Goal: Find contact information: Find contact information

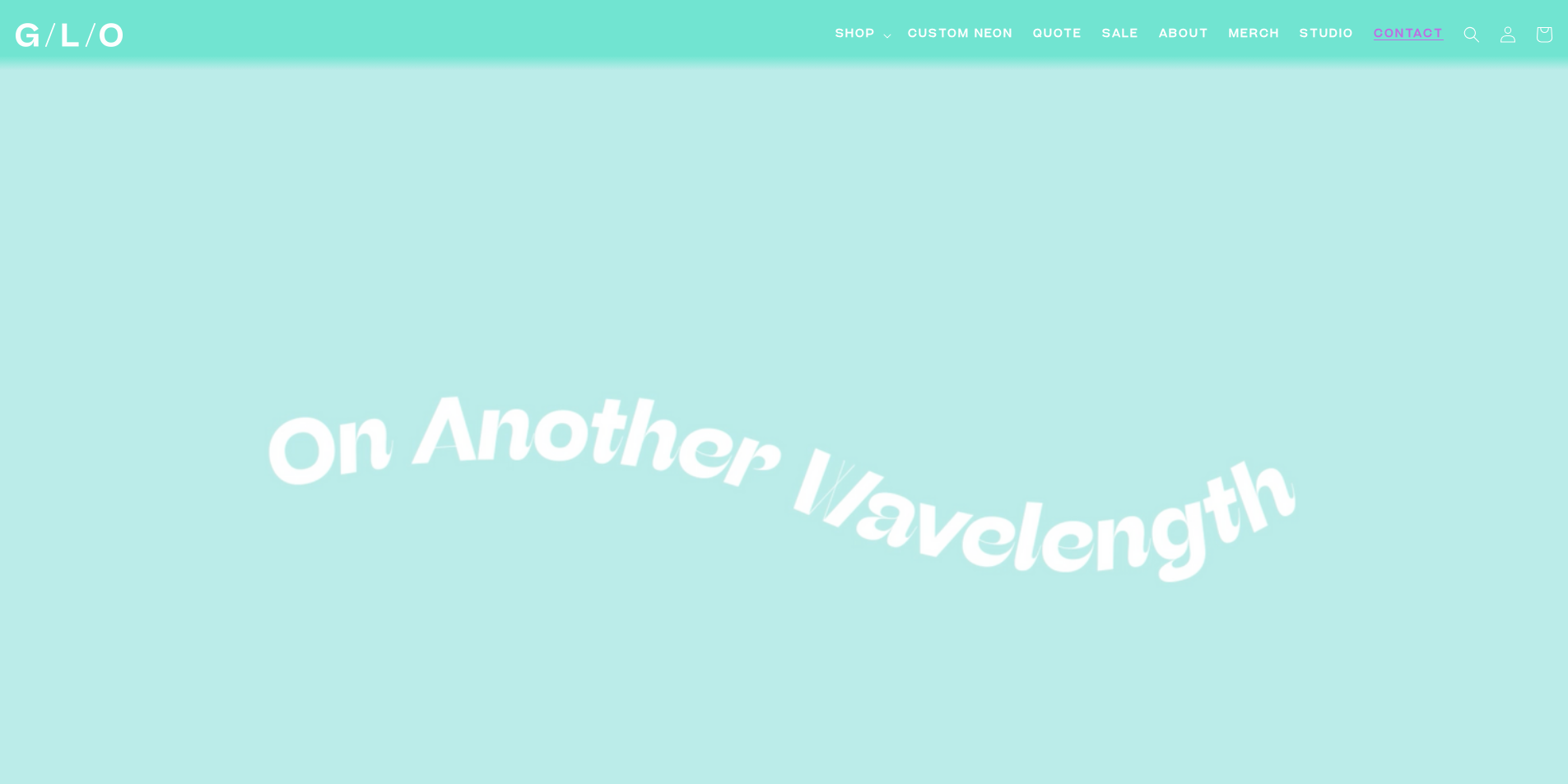
click at [1414, 33] on span "Contact" at bounding box center [1409, 35] width 70 height 17
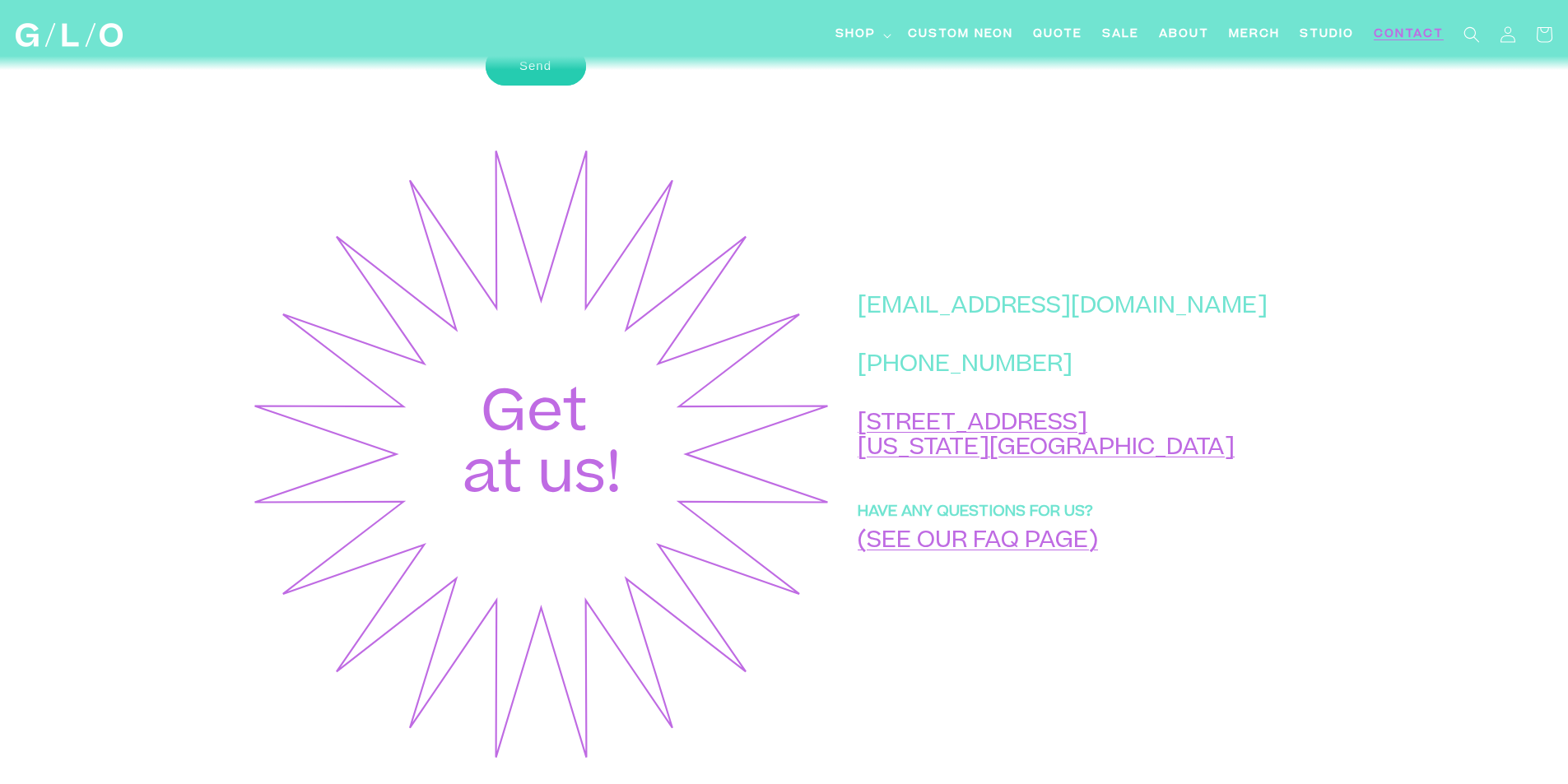
scroll to position [576, 0]
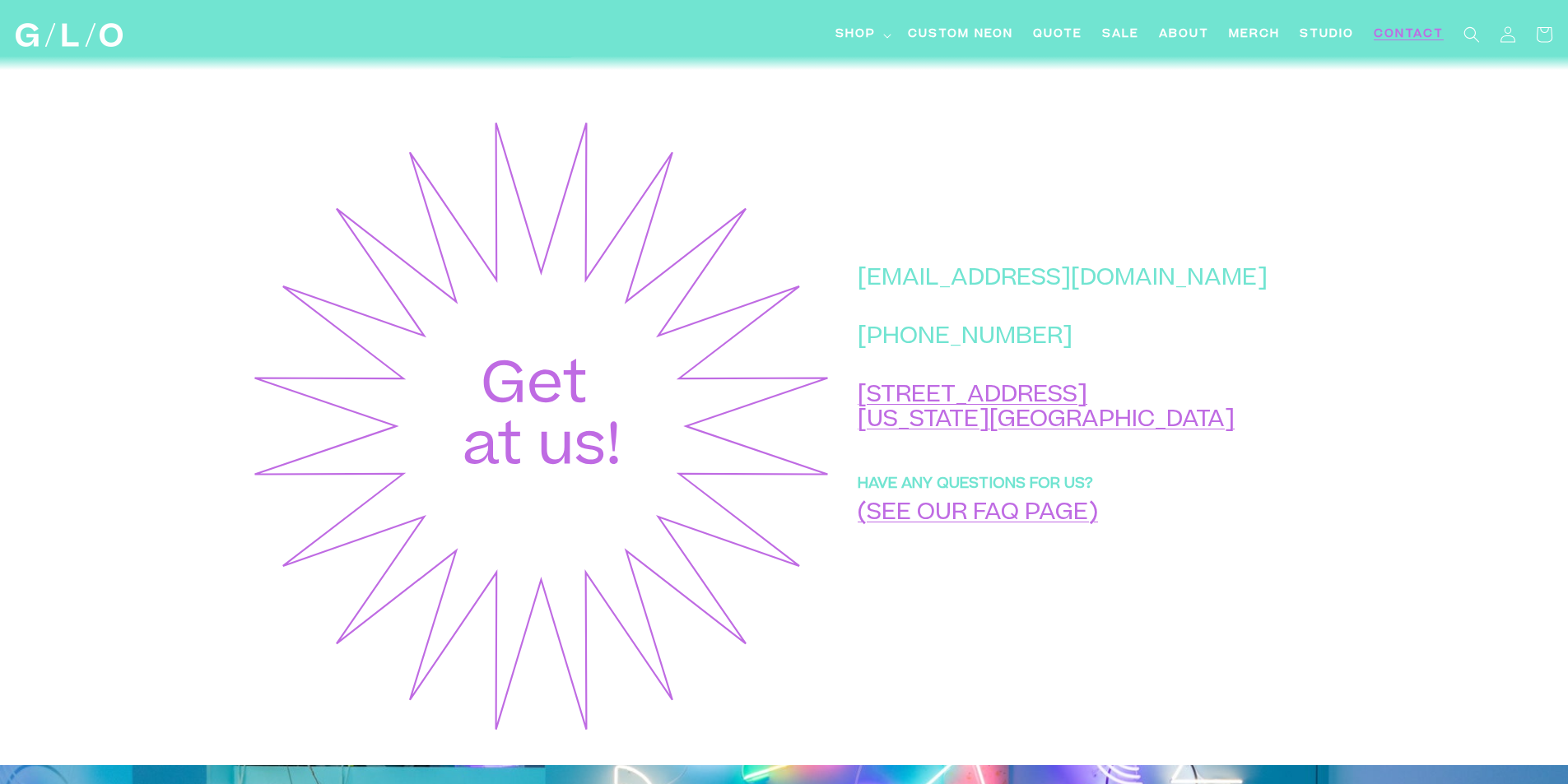
drag, startPoint x: 936, startPoint y: 359, endPoint x: 1141, endPoint y: 358, distance: 205.0
click at [1141, 350] on p "[PHONE_NUMBER]" at bounding box center [1062, 338] width 410 height 25
copy p "[PHONE_NUMBER]"
